Goal: Information Seeking & Learning: Check status

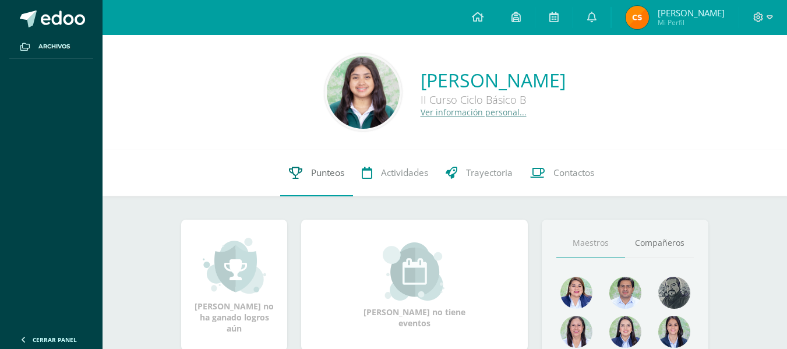
click at [312, 169] on span "Punteos" at bounding box center [327, 173] width 33 height 12
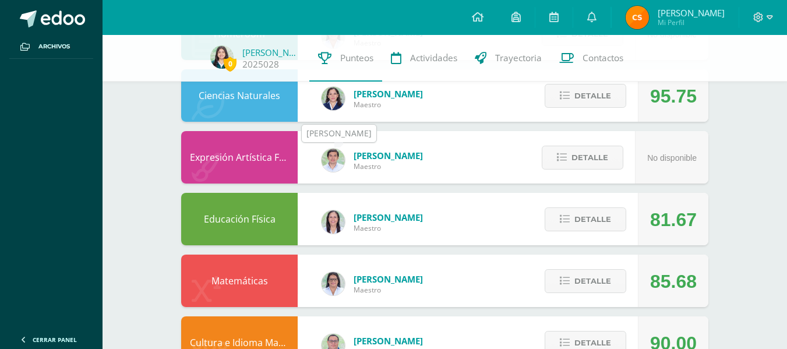
scroll to position [669, 0]
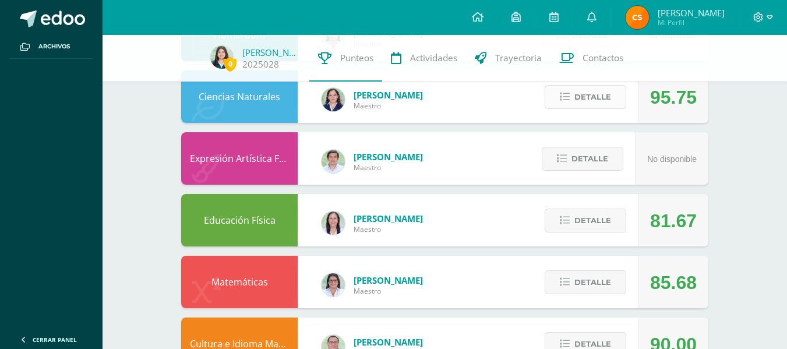
click at [573, 99] on button "Detalle" at bounding box center [586, 97] width 82 height 24
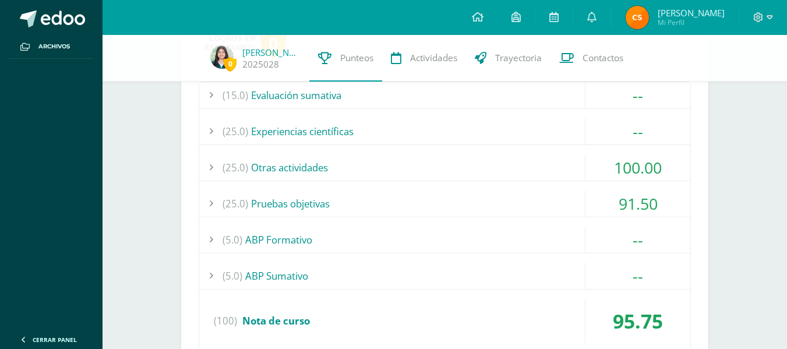
scroll to position [807, 0]
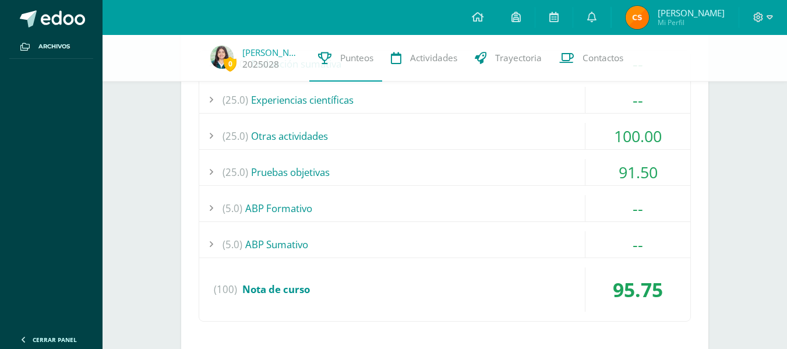
click at [358, 158] on div "(15.0) Evaluación sumativa -- Evaluación sumativa - Inercia y [PERSON_NAME]." at bounding box center [445, 185] width 492 height 271
click at [356, 163] on div "(25.0) Pruebas objetivas" at bounding box center [444, 172] width 491 height 26
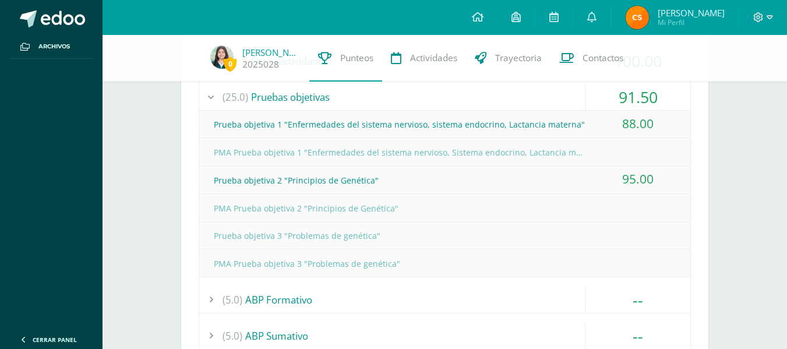
scroll to position [882, 0]
